Goal: Information Seeking & Learning: Learn about a topic

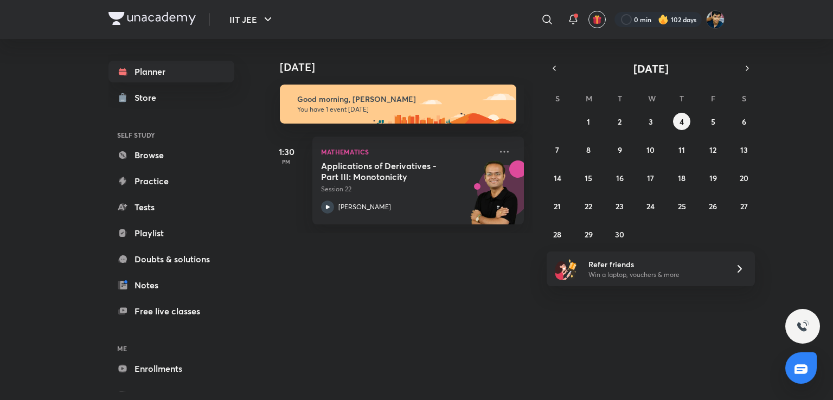
click at [664, 121] on div "31 1 2 3 4 5 6 7 8 9 10 11 12 13 14 15 16 17 18 19 20 21 22 23 24 25 26 27 28 2…" at bounding box center [650, 178] width 208 height 130
click at [641, 120] on div "31 1 2 3 4 5 6 7 8 9 10 11 12 13 14 15 16 17 18 19 20 21 22 23 24 25 26 27 28 2…" at bounding box center [650, 178] width 208 height 130
click at [643, 120] on button "3" at bounding box center [650, 121] width 17 height 17
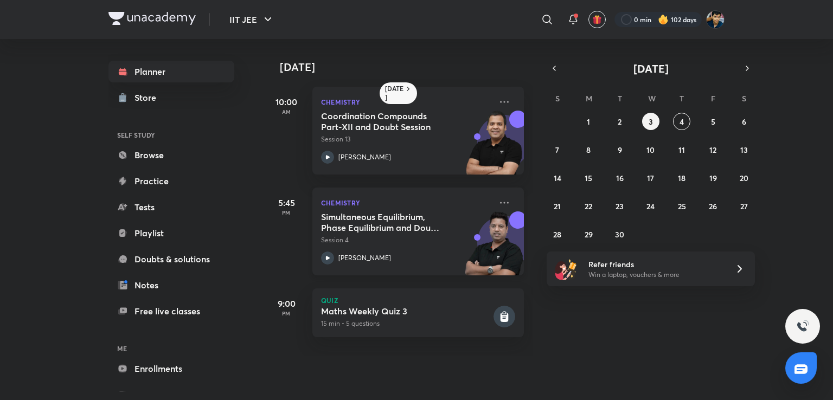
click at [454, 213] on h5 "Simultaneous Equilibrium, Phase Equilibrium and Doubt Clearing Session" at bounding box center [388, 222] width 135 height 22
